Goal: Task Accomplishment & Management: Manage account settings

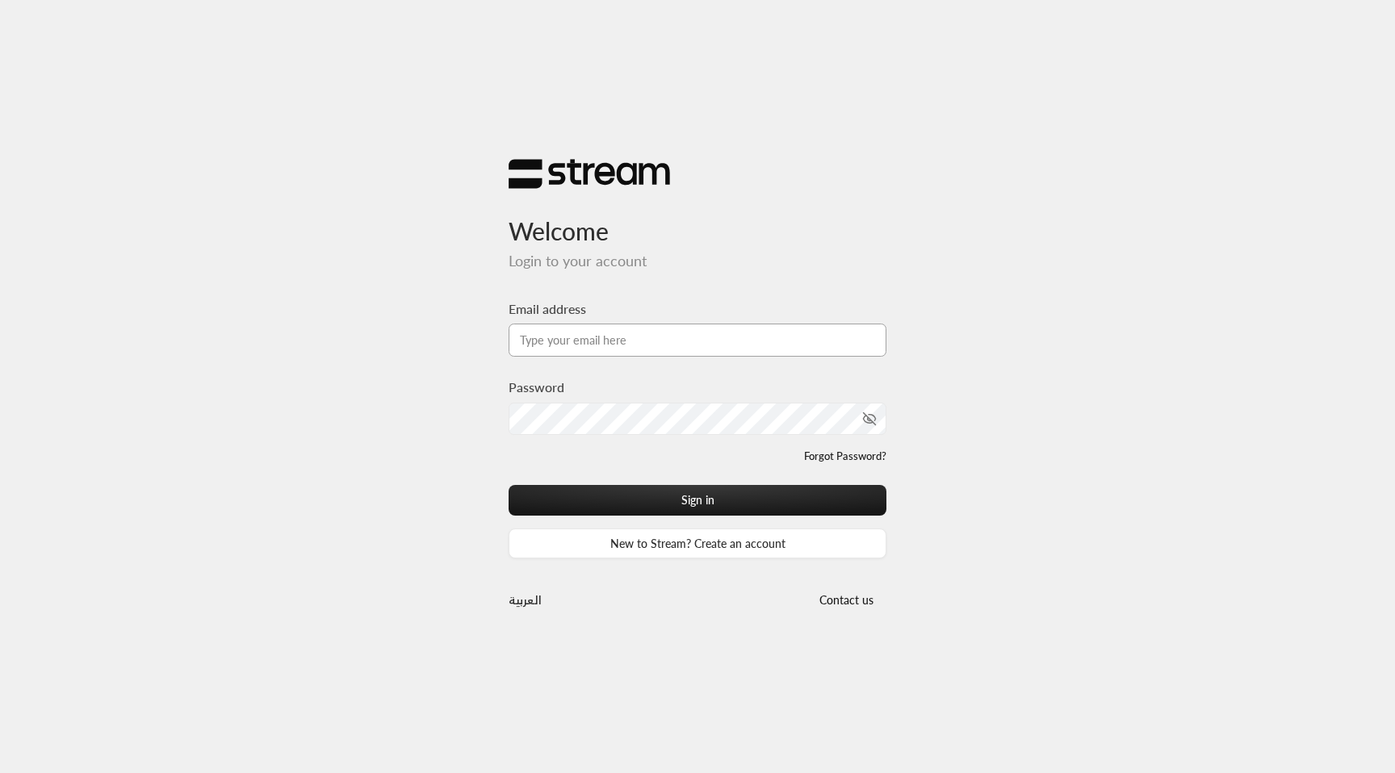
type input "[EMAIL_ADDRESS][DOMAIN_NAME]"
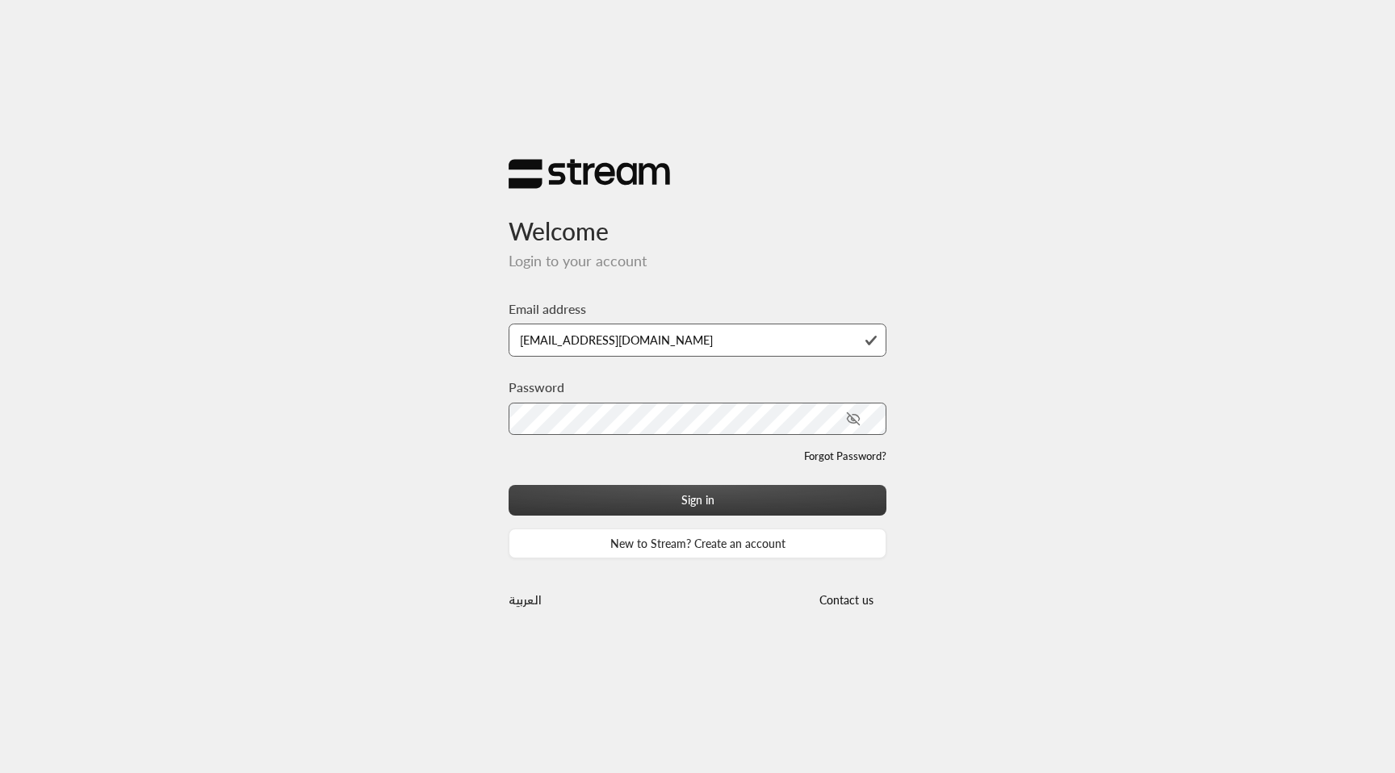
click at [739, 506] on button "Sign in" at bounding box center [698, 500] width 378 height 30
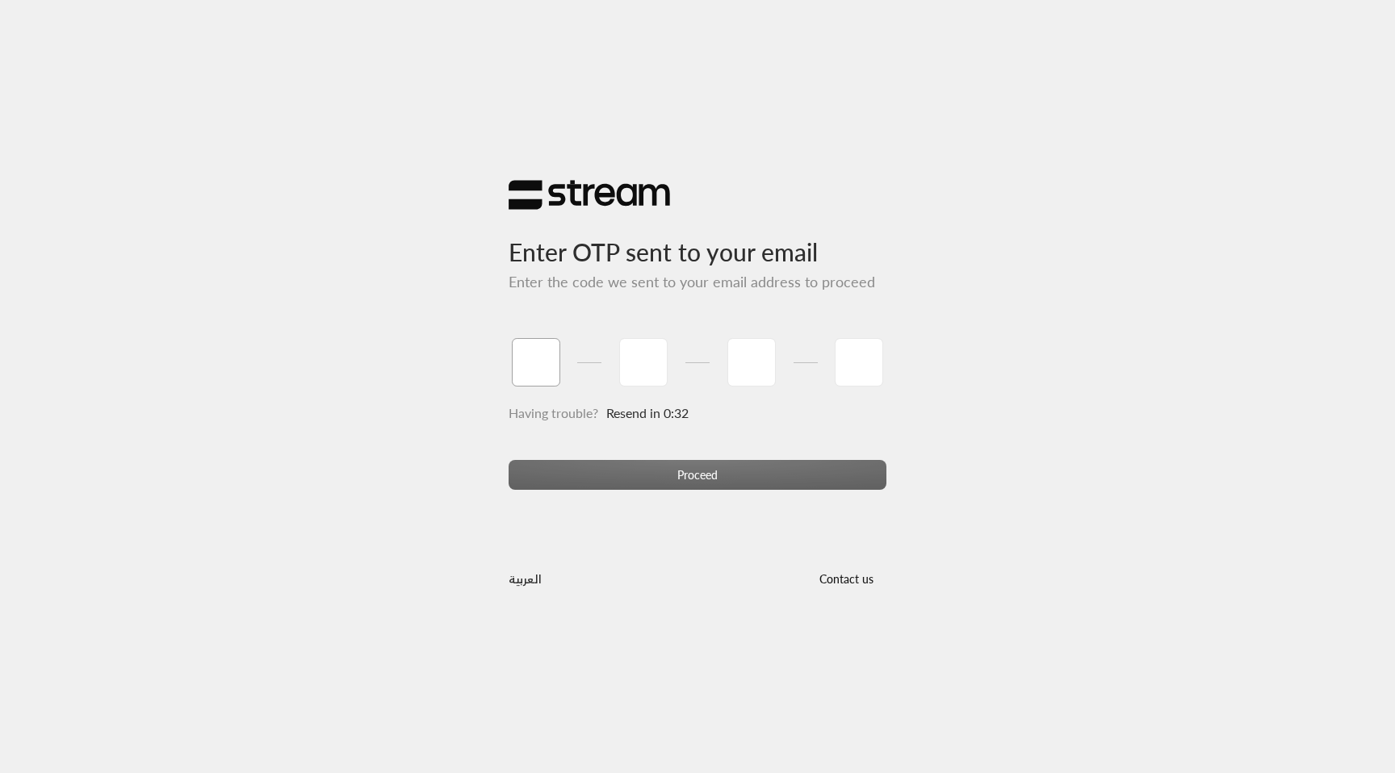
paste input "4"
type input "4"
type input "1"
type input "0"
